Goal: Transaction & Acquisition: Purchase product/service

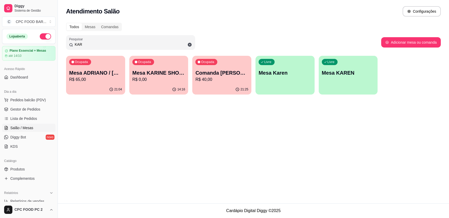
scroll to position [26, 0]
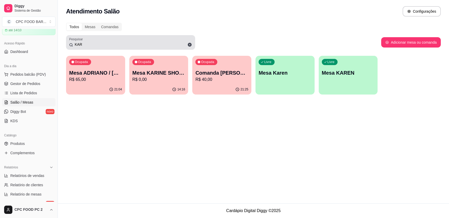
click at [84, 47] on div "KAR" at bounding box center [130, 42] width 123 height 10
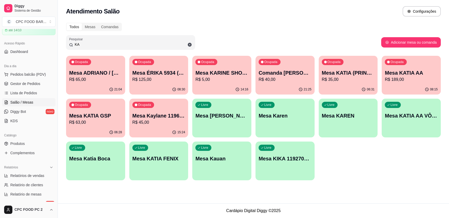
type input "K"
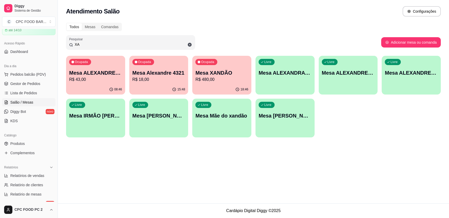
type input "XA"
click at [215, 77] on p "R$ 480,00" at bounding box center [221, 79] width 51 height 6
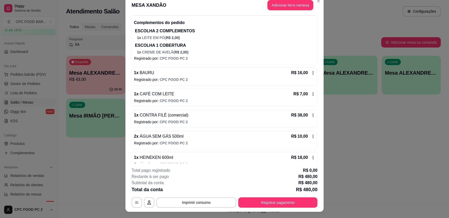
scroll to position [0, 0]
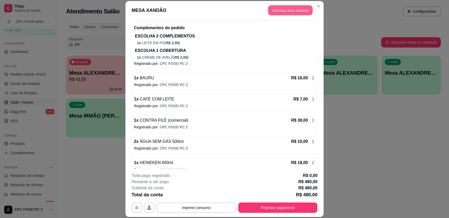
click at [285, 11] on button "Adicionar itens na mesa" at bounding box center [290, 10] width 44 height 10
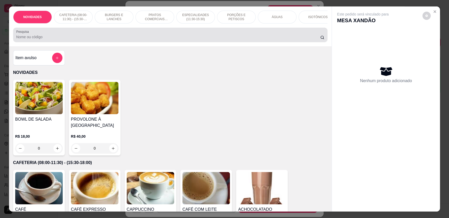
click at [168, 36] on div at bounding box center [170, 35] width 308 height 10
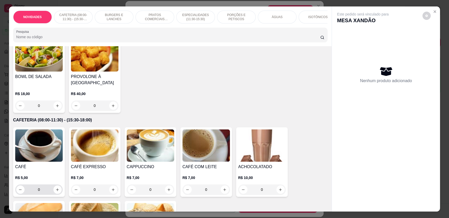
scroll to position [52, 0]
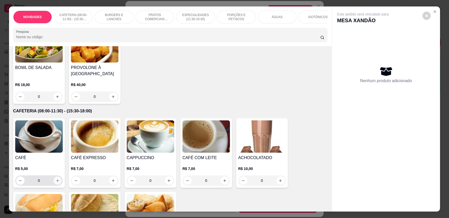
click at [57, 183] on icon "increase-product-quantity" at bounding box center [58, 181] width 4 height 4
type input "1"
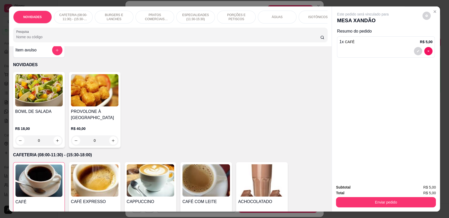
scroll to position [0, 0]
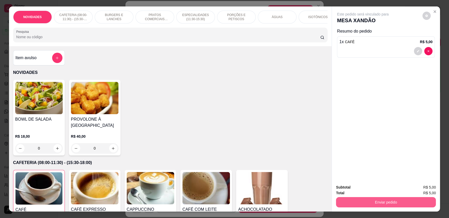
click at [357, 199] on button "Enviar pedido" at bounding box center [386, 202] width 100 height 10
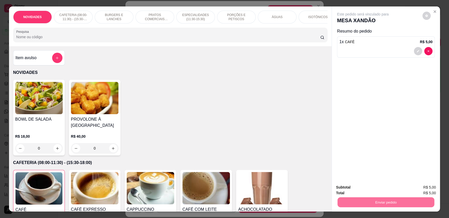
click at [434, 186] on button "Enviar pedido" at bounding box center [422, 190] width 29 height 10
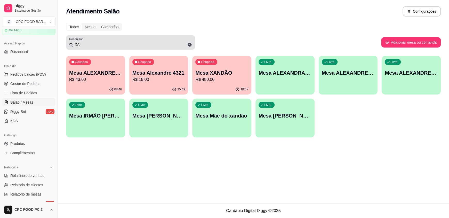
click at [96, 42] on input "XA" at bounding box center [132, 44] width 119 height 5
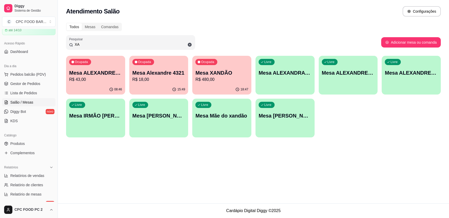
click at [96, 42] on input "XA" at bounding box center [132, 44] width 119 height 5
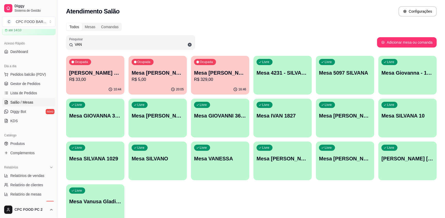
type input "VAN"
click at [216, 86] on div "16:46" at bounding box center [220, 89] width 58 height 10
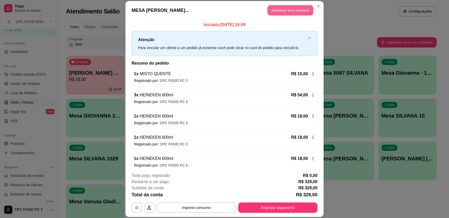
click at [276, 8] on button "Adicionar itens na mesa" at bounding box center [291, 10] width 46 height 10
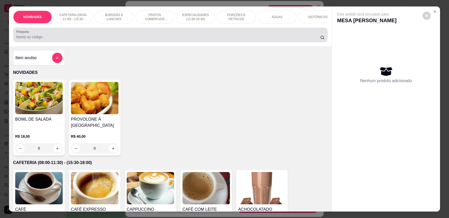
click at [171, 37] on div at bounding box center [170, 35] width 308 height 10
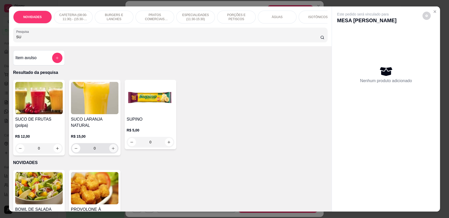
type input "SU"
click at [111, 149] on button "increase-product-quantity" at bounding box center [113, 148] width 8 height 8
type input "1"
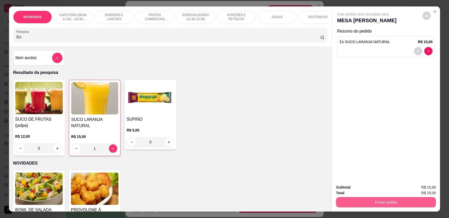
click at [364, 203] on button "Enviar pedido" at bounding box center [386, 202] width 100 height 10
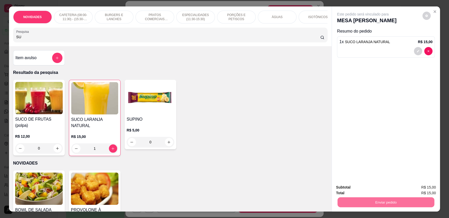
click at [426, 190] on button "Enviar pedido" at bounding box center [422, 190] width 29 height 10
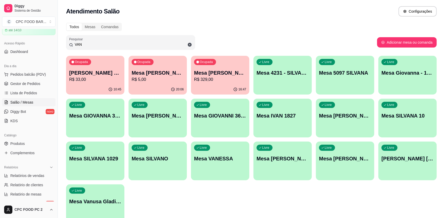
click at [102, 43] on input "VAN" at bounding box center [132, 44] width 119 height 5
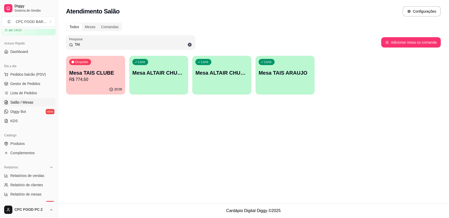
type input "TAI"
click at [90, 71] on p "Mesa TAIS CLUBE" at bounding box center [95, 72] width 53 height 7
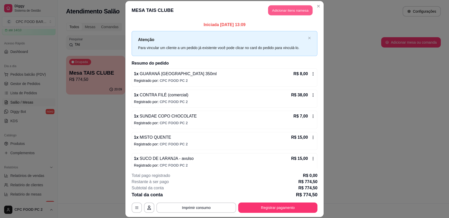
click at [287, 10] on button "Adicionar itens na mesa" at bounding box center [290, 10] width 44 height 10
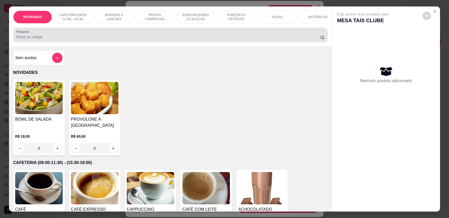
click at [201, 37] on div at bounding box center [170, 35] width 308 height 10
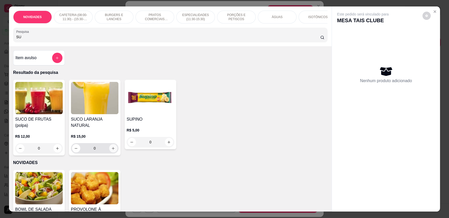
type input "SU"
click at [111, 146] on icon "increase-product-quantity" at bounding box center [113, 148] width 4 height 4
type input "1"
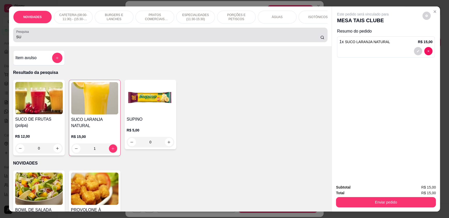
click at [45, 40] on input "SU" at bounding box center [168, 36] width 305 height 5
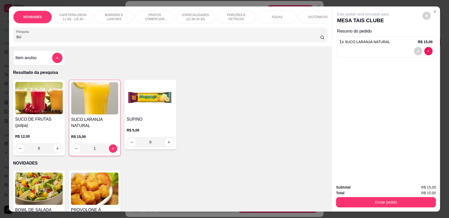
click at [45, 40] on input "SU" at bounding box center [168, 36] width 305 height 5
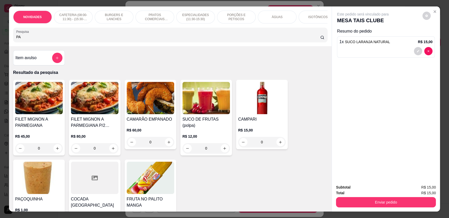
type input "P"
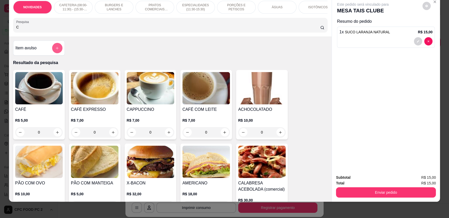
type input "C"
click at [56, 50] on icon "add-separate-item" at bounding box center [58, 48] width 4 height 4
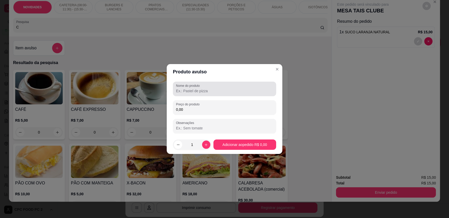
click at [237, 90] on input "Nome do produto" at bounding box center [224, 90] width 97 height 5
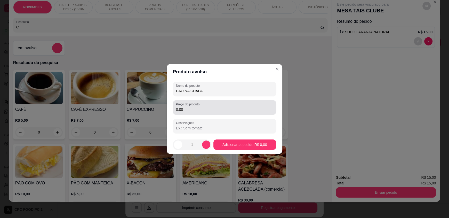
type input "PÃO NA CHAPA"
click at [238, 105] on div "0,00" at bounding box center [224, 107] width 97 height 10
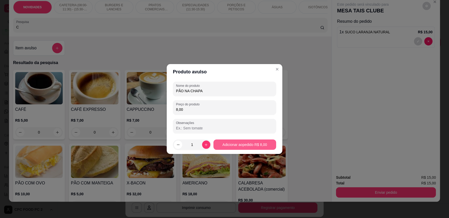
type input "8,00"
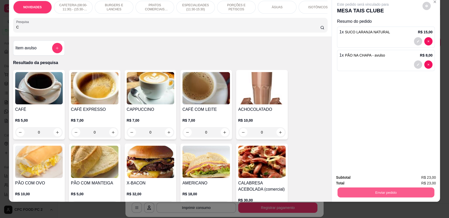
click at [377, 193] on button "Enviar pedido" at bounding box center [386, 192] width 97 height 10
click at [420, 179] on button "Enviar pedido" at bounding box center [422, 180] width 29 height 10
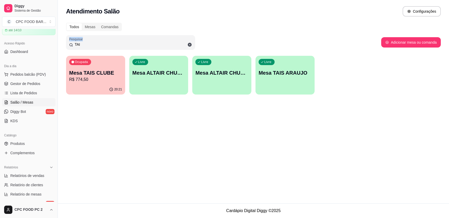
click at [107, 32] on div "Todos Mesas Comandas Pesquisar TAI Adicionar mesa ou comanda Ocupada Mesa TAIS …" at bounding box center [254, 60] width 392 height 81
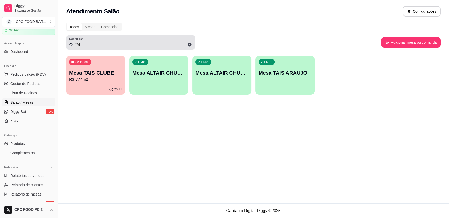
click at [92, 44] on input "TAI" at bounding box center [132, 44] width 119 height 5
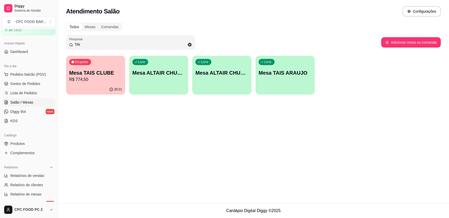
click at [92, 44] on input "TAI" at bounding box center [132, 44] width 119 height 5
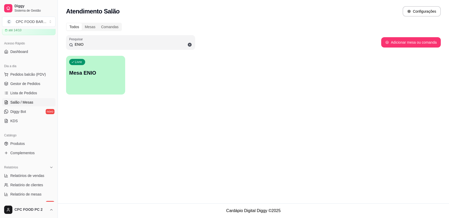
type input "ENIO"
click at [82, 84] on div "Livre Mesa ENIO" at bounding box center [95, 72] width 57 height 32
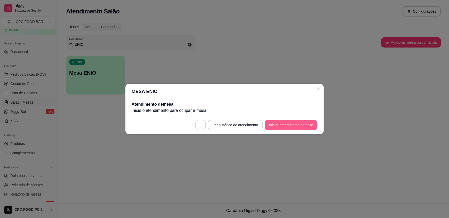
click at [281, 126] on button "Iniciar atendimento de mesa" at bounding box center [291, 125] width 53 height 10
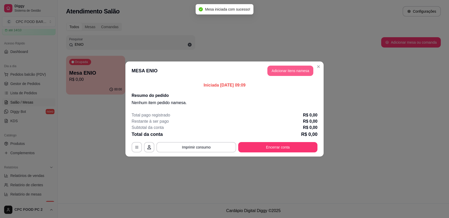
click at [285, 73] on button "Adicionar itens na mesa" at bounding box center [291, 71] width 46 height 10
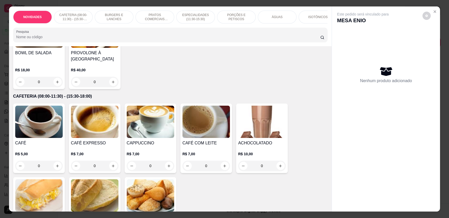
scroll to position [77, 0]
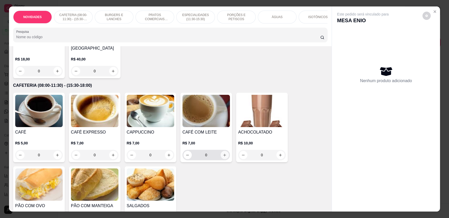
click at [224, 157] on icon "increase-product-quantity" at bounding box center [225, 155] width 4 height 4
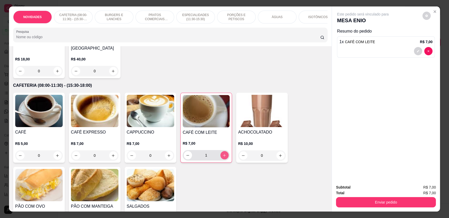
type input "1"
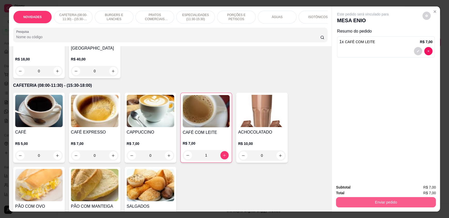
click at [360, 201] on button "Enviar pedido" at bounding box center [386, 202] width 100 height 10
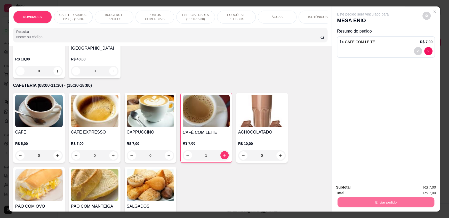
click at [424, 186] on button "Enviar pedido" at bounding box center [424, 189] width 30 height 10
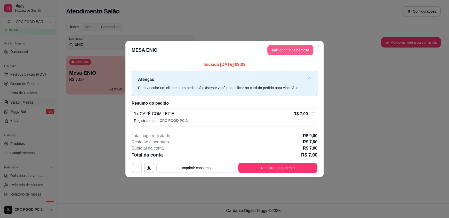
click at [284, 49] on button "Adicionar itens na mesa" at bounding box center [291, 50] width 46 height 10
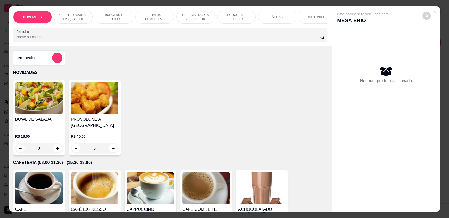
click at [264, 17] on div "ÁGUAS" at bounding box center [277, 17] width 39 height 13
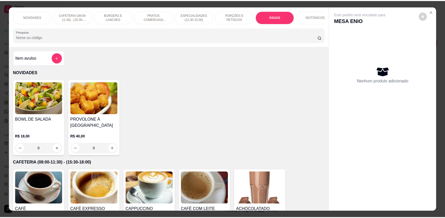
scroll to position [10, 0]
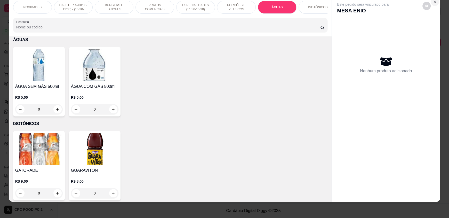
click at [434, 2] on icon "Close" at bounding box center [435, 2] width 2 height 2
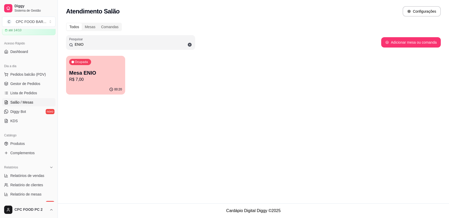
drag, startPoint x: 121, startPoint y: 45, endPoint x: 48, endPoint y: 43, distance: 73.4
click at [48, 43] on div "Diggy Sistema de Gestão C CPC FOOD BAR ... Loja aberta Plano Essencial + Mesas …" at bounding box center [224, 109] width 449 height 218
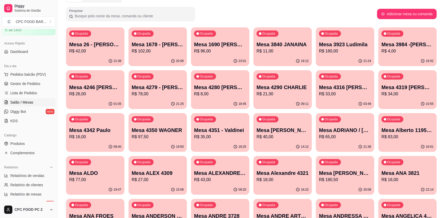
scroll to position [0, 0]
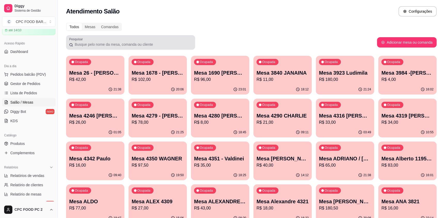
click at [115, 41] on div at bounding box center [130, 42] width 123 height 10
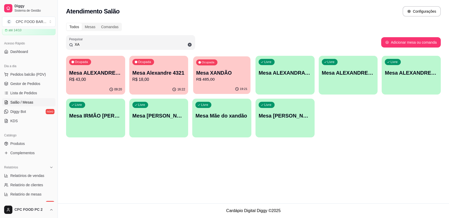
click at [223, 82] on p "R$ 485,00" at bounding box center [221, 79] width 51 height 6
drag, startPoint x: 183, startPoint y: 44, endPoint x: 0, endPoint y: 55, distance: 183.7
click at [0, 54] on div "Diggy Sistema de Gestão C CPC FOOD BAR ... Loja aberta Plano Essencial + Mesas …" at bounding box center [224, 109] width 449 height 218
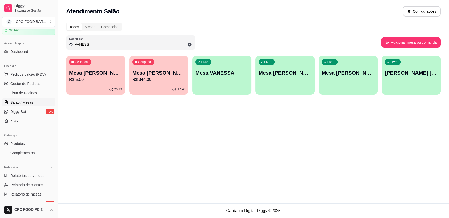
click at [154, 77] on p "R$ 344,00" at bounding box center [159, 79] width 53 height 6
drag, startPoint x: 152, startPoint y: 42, endPoint x: 31, endPoint y: 52, distance: 121.0
click at [31, 52] on div "Diggy Sistema de Gestão C CPC FOOD BAR ... Loja aberta Plano Essencial + Mesas …" at bounding box center [224, 109] width 449 height 218
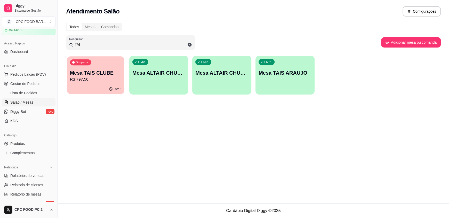
click at [89, 74] on p "Mesa TAIS CLUBE" at bounding box center [95, 72] width 51 height 7
drag, startPoint x: 131, startPoint y: 47, endPoint x: 0, endPoint y: 42, distance: 130.8
click at [0, 42] on div "Diggy Sistema de Gestão C CPC FOOD BAR ... Loja aberta Plano Essencial + Mesas …" at bounding box center [224, 109] width 449 height 218
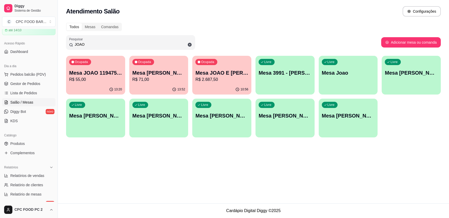
type input "JOAO"
click at [220, 75] on p "Mesa JOAO E [PERSON_NAME]" at bounding box center [221, 72] width 51 height 7
drag, startPoint x: 91, startPoint y: 46, endPoint x: 0, endPoint y: 52, distance: 91.4
click at [0, 52] on div "Diggy Sistema de Gestão C CPC FOOD BAR ... Loja aberta Plano Essencial + Mesas …" at bounding box center [224, 109] width 449 height 218
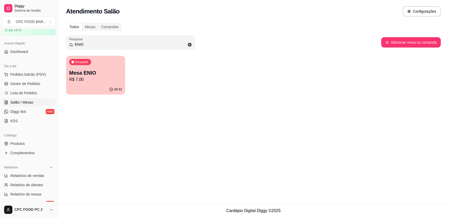
type input "ENIO"
click at [107, 77] on p "R$ 7,00" at bounding box center [95, 79] width 51 height 6
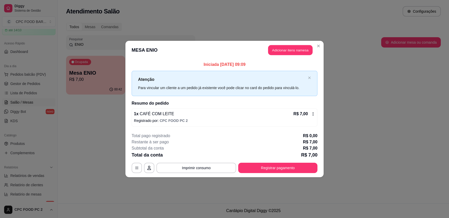
click at [289, 55] on header "MESA ENIO Adicionar itens na mesa" at bounding box center [225, 50] width 198 height 19
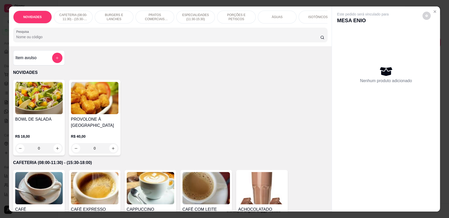
click at [277, 20] on div "ÁGUAS" at bounding box center [277, 17] width 39 height 13
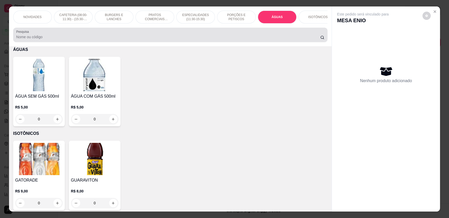
scroll to position [10, 0]
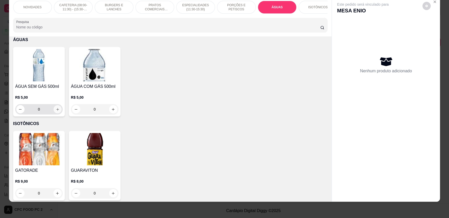
click at [56, 111] on icon "increase-product-quantity" at bounding box center [58, 109] width 4 height 4
type input "1"
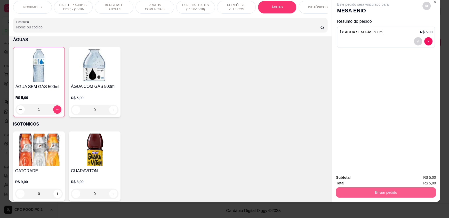
click at [349, 194] on button "Enviar pedido" at bounding box center [386, 192] width 100 height 10
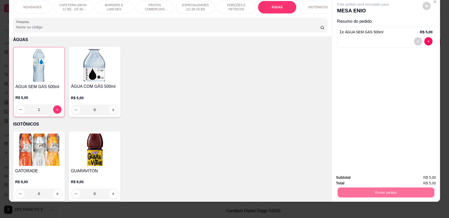
click at [422, 180] on button "Enviar pedido" at bounding box center [423, 180] width 28 height 10
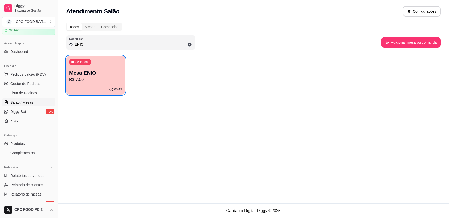
click at [103, 74] on p "Mesa ENIO" at bounding box center [95, 72] width 53 height 7
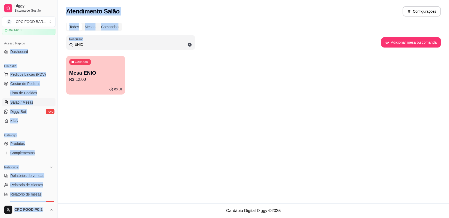
drag, startPoint x: 147, startPoint y: 41, endPoint x: 53, endPoint y: 37, distance: 94.6
click at [53, 44] on div "Diggy Sistema de Gestão C CPC FOOD BAR ... Loja aberta Plano Essencial + Mesas …" at bounding box center [224, 109] width 449 height 218
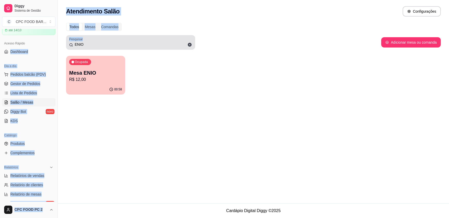
click at [120, 43] on input "ENIO" at bounding box center [132, 44] width 119 height 5
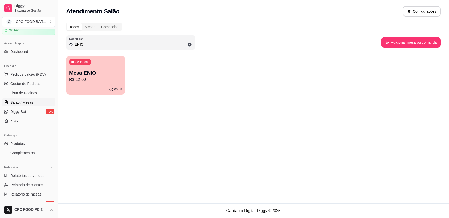
drag, startPoint x: 119, startPoint y: 43, endPoint x: 63, endPoint y: 48, distance: 56.3
click at [63, 48] on div "Todos Mesas Comandas Pesquisar ENIO Adicionar mesa ou comanda Ocupada Mesa ENIO…" at bounding box center [254, 60] width 392 height 81
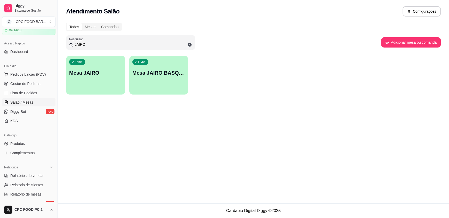
type input "JAIRO"
click at [165, 72] on p "Mesa JAIRO BASQUETE" at bounding box center [159, 72] width 53 height 7
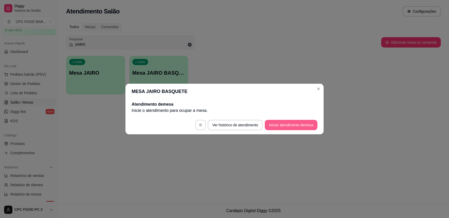
click at [286, 122] on button "Iniciar atendimento de mesa" at bounding box center [291, 125] width 53 height 10
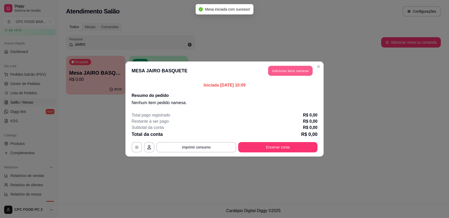
click at [281, 73] on button "Adicionar itens na mesa" at bounding box center [290, 71] width 44 height 10
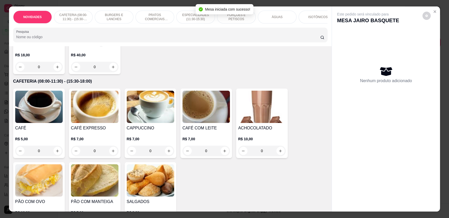
scroll to position [103, 0]
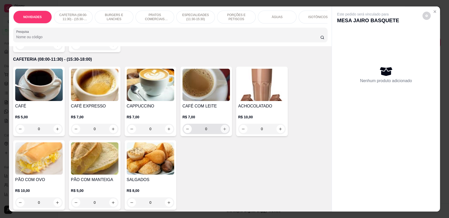
click at [223, 131] on icon "increase-product-quantity" at bounding box center [225, 129] width 4 height 4
type input "1"
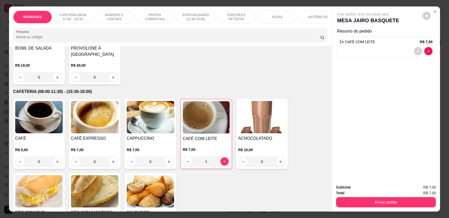
scroll to position [52, 0]
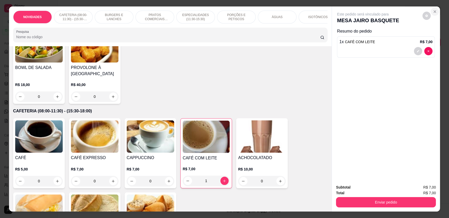
click at [434, 11] on icon "Close" at bounding box center [435, 12] width 4 height 4
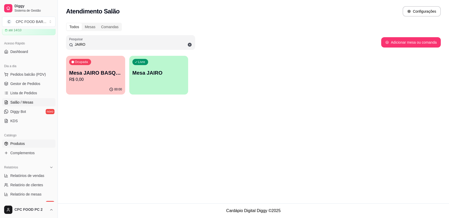
click at [17, 146] on span "Produtos" at bounding box center [17, 143] width 14 height 5
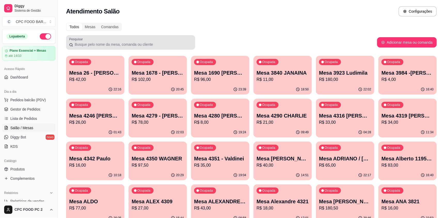
click at [176, 47] on input "Pesquisar" at bounding box center [132, 44] width 119 height 5
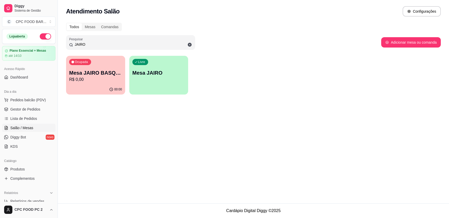
type input "JAIRO"
click at [96, 76] on p "Mesa JAIRO BASQUETE" at bounding box center [95, 72] width 53 height 7
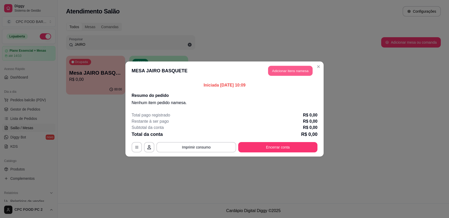
click at [290, 71] on button "Adicionar itens na mesa" at bounding box center [290, 71] width 44 height 10
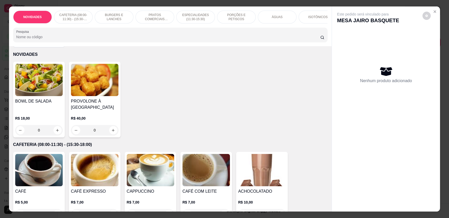
scroll to position [77, 0]
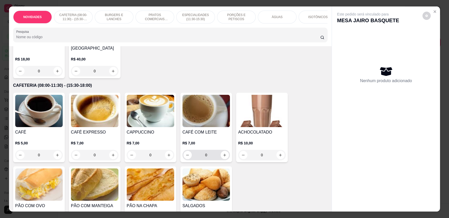
click at [227, 157] on div "0" at bounding box center [207, 155] width 48 height 10
click at [223, 157] on icon "increase-product-quantity" at bounding box center [225, 155] width 4 height 4
type input "1"
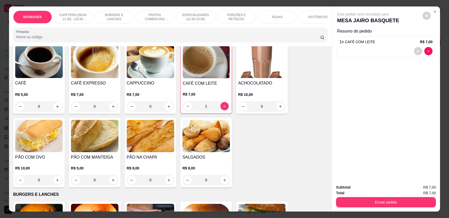
scroll to position [129, 0]
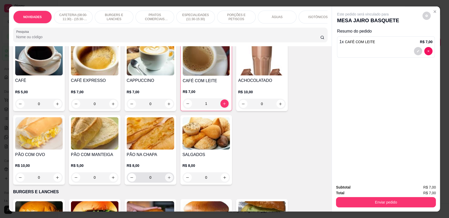
click at [168, 178] on button "increase-product-quantity" at bounding box center [169, 178] width 8 height 8
type input "1"
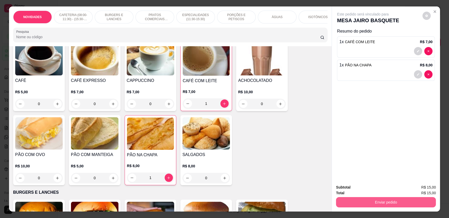
click at [372, 203] on button "Enviar pedido" at bounding box center [386, 202] width 100 height 10
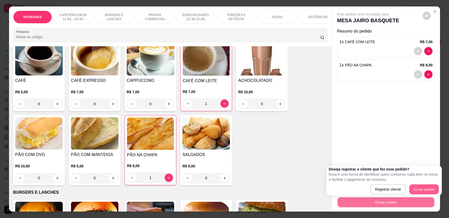
click at [415, 189] on button "Enviar pedido" at bounding box center [424, 189] width 29 height 10
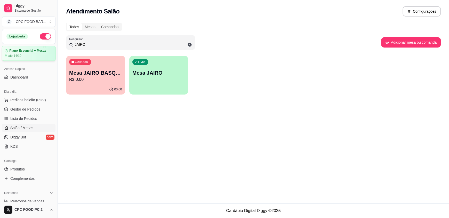
drag, startPoint x: 85, startPoint y: 44, endPoint x: 39, endPoint y: 52, distance: 47.1
click at [39, 52] on div "Diggy Sistema de Gestão C CPC FOOD BAR ... Loja aberta Plano Essencial + Mesas …" at bounding box center [224, 109] width 449 height 218
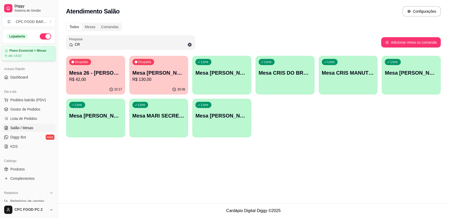
type input "CRI"
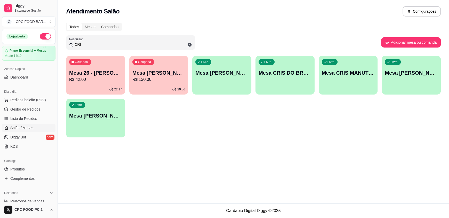
drag, startPoint x: 82, startPoint y: 46, endPoint x: 64, endPoint y: 38, distance: 19.3
click at [68, 43] on div "Pesquisar CRI" at bounding box center [130, 42] width 129 height 14
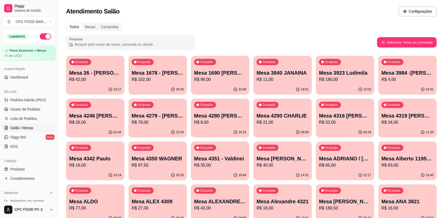
click at [134, 43] on input "Pesquisar" at bounding box center [132, 44] width 119 height 5
click at [132, 44] on input "Pesquisar" at bounding box center [132, 44] width 119 height 5
type input "J"
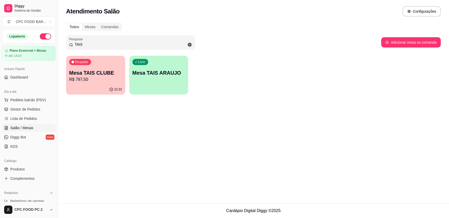
type input "TAIS"
click at [82, 72] on p "Mesa TAIS CLUBE" at bounding box center [95, 72] width 53 height 7
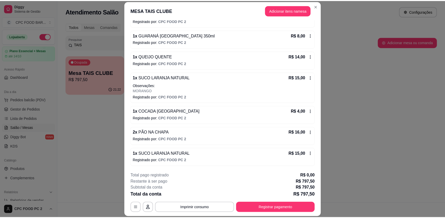
scroll to position [651, 0]
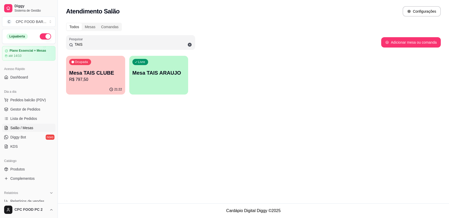
drag, startPoint x: 127, startPoint y: 39, endPoint x: 62, endPoint y: 47, distance: 65.3
click at [61, 47] on div "Todos Mesas Comandas Pesquisar TAIS Adicionar mesa ou comanda Ocupada Mesa TAIS…" at bounding box center [254, 60] width 392 height 81
drag, startPoint x: 86, startPoint y: 43, endPoint x: 70, endPoint y: 41, distance: 16.3
click at [70, 42] on div "TAIS" at bounding box center [130, 42] width 123 height 10
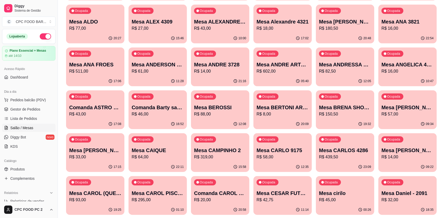
scroll to position [0, 0]
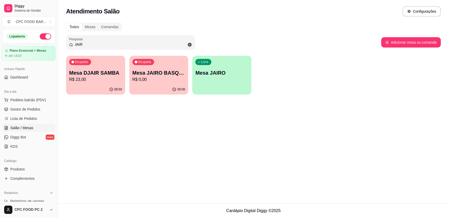
type input "JAIR"
click at [145, 64] on p "Ocupada" at bounding box center [144, 62] width 13 height 4
drag, startPoint x: 96, startPoint y: 42, endPoint x: 55, endPoint y: 41, distance: 41.1
click at [55, 41] on div "Diggy Sistema de Gestão C CPC FOOD BAR ... Loja aberta Plano Essencial + Mesas …" at bounding box center [224, 109] width 449 height 218
